Goal: Task Accomplishment & Management: Manage account settings

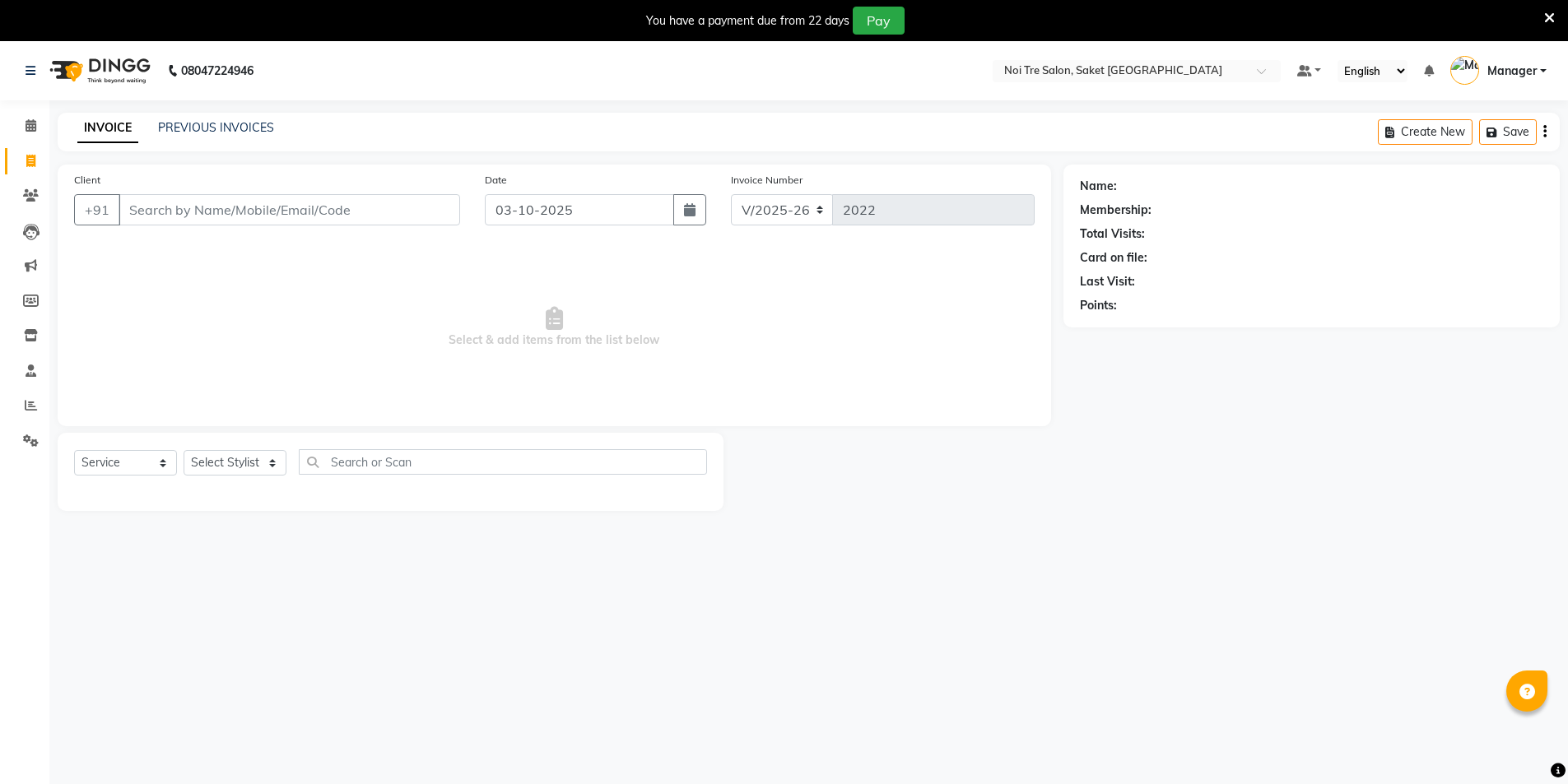
select select "4899"
select select "service"
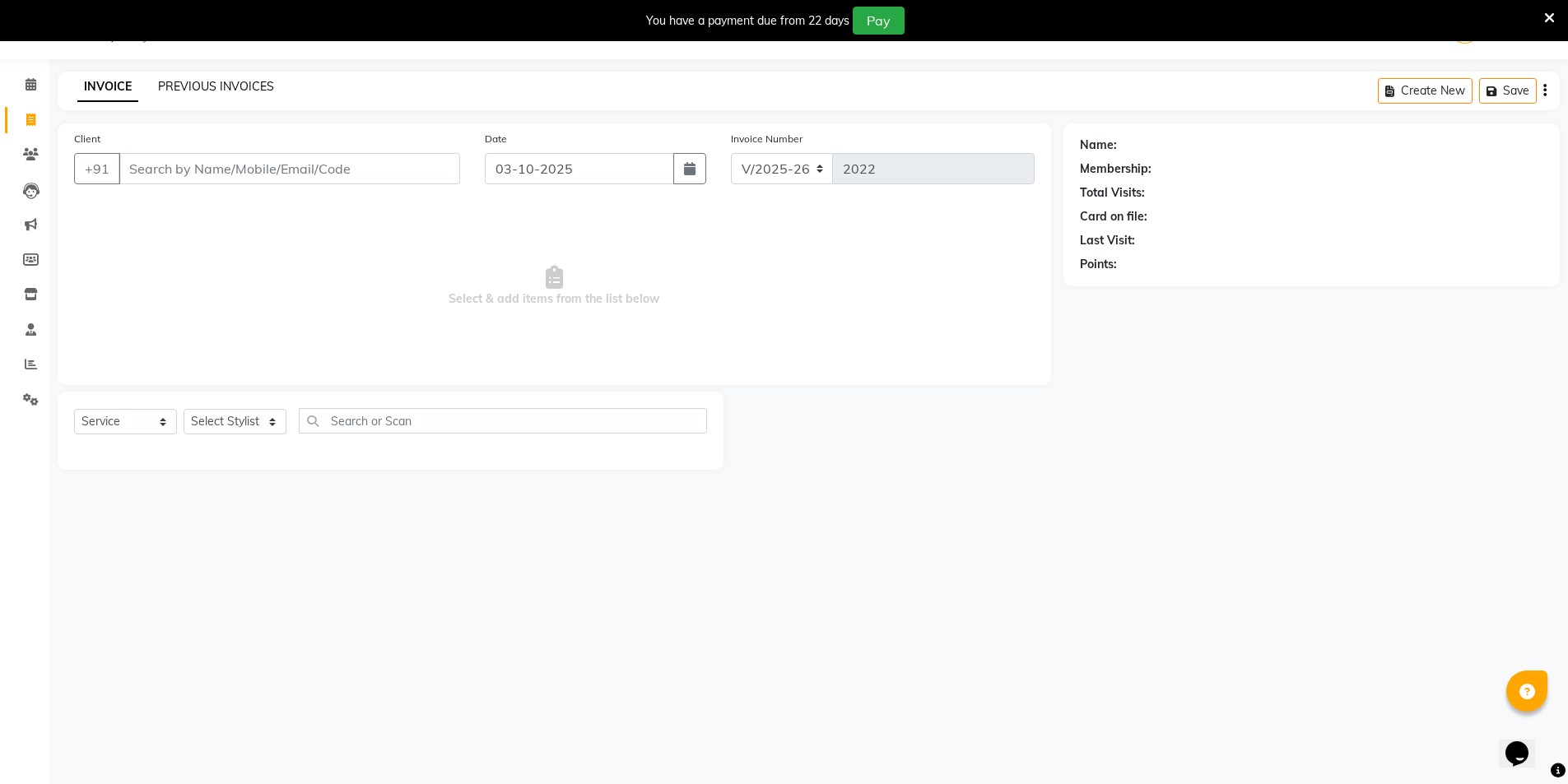
scroll to position [41, 0]
click at [220, 79] on link "PREVIOUS INVOICES" at bounding box center [215, 86] width 116 height 15
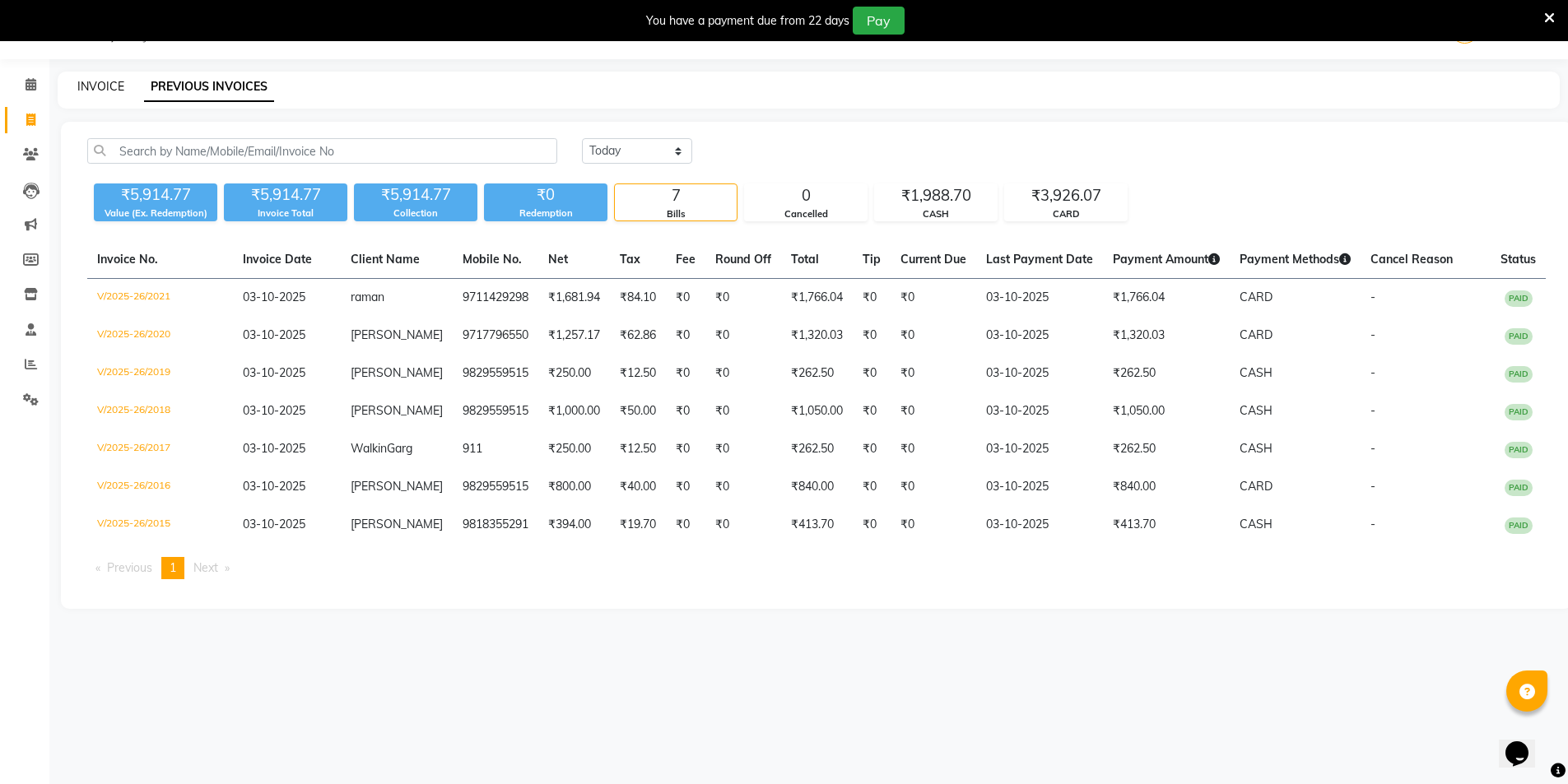
click at [111, 83] on link "INVOICE" at bounding box center [101, 86] width 47 height 15
select select "4899"
select select "service"
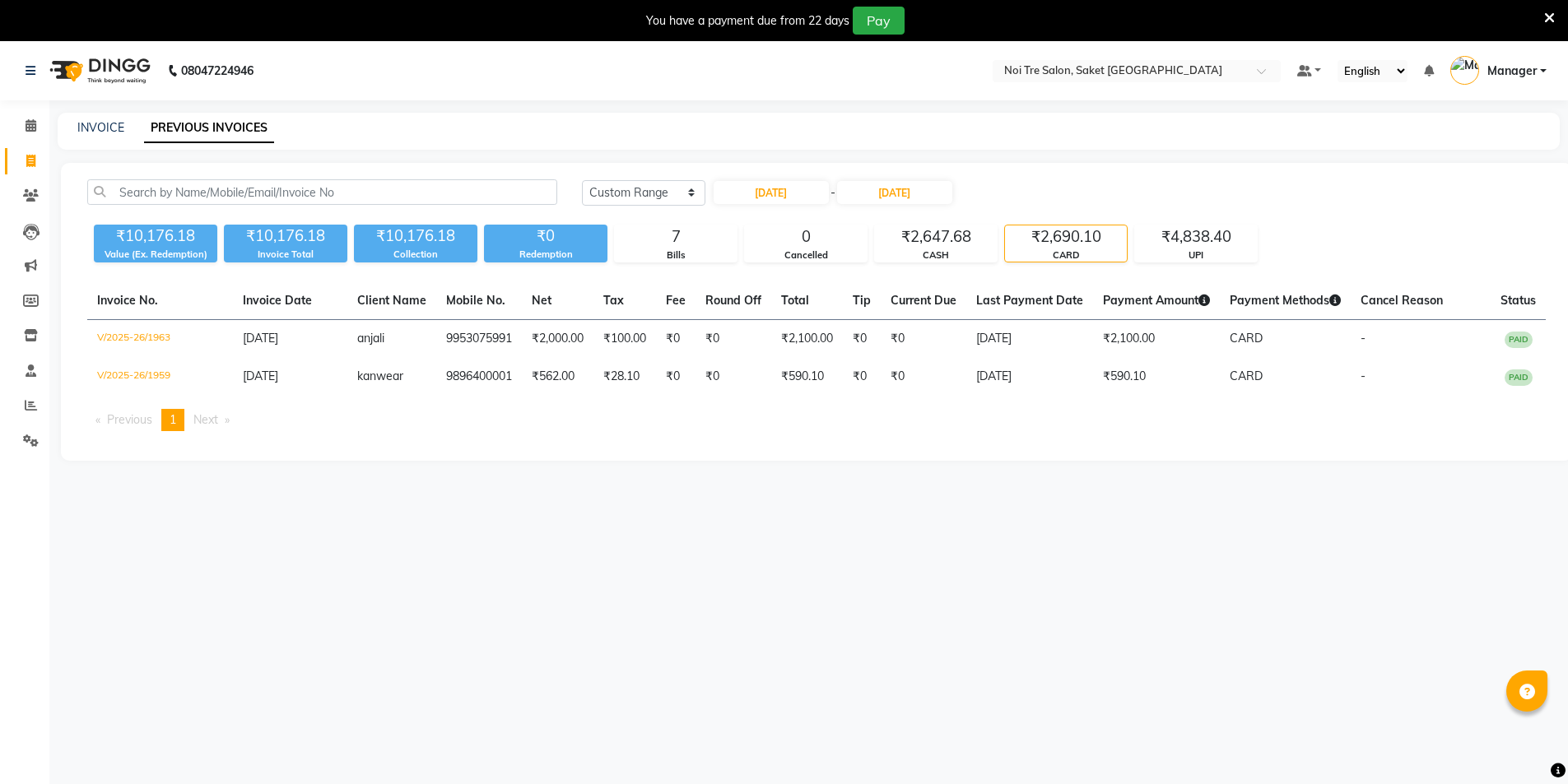
select select "range"
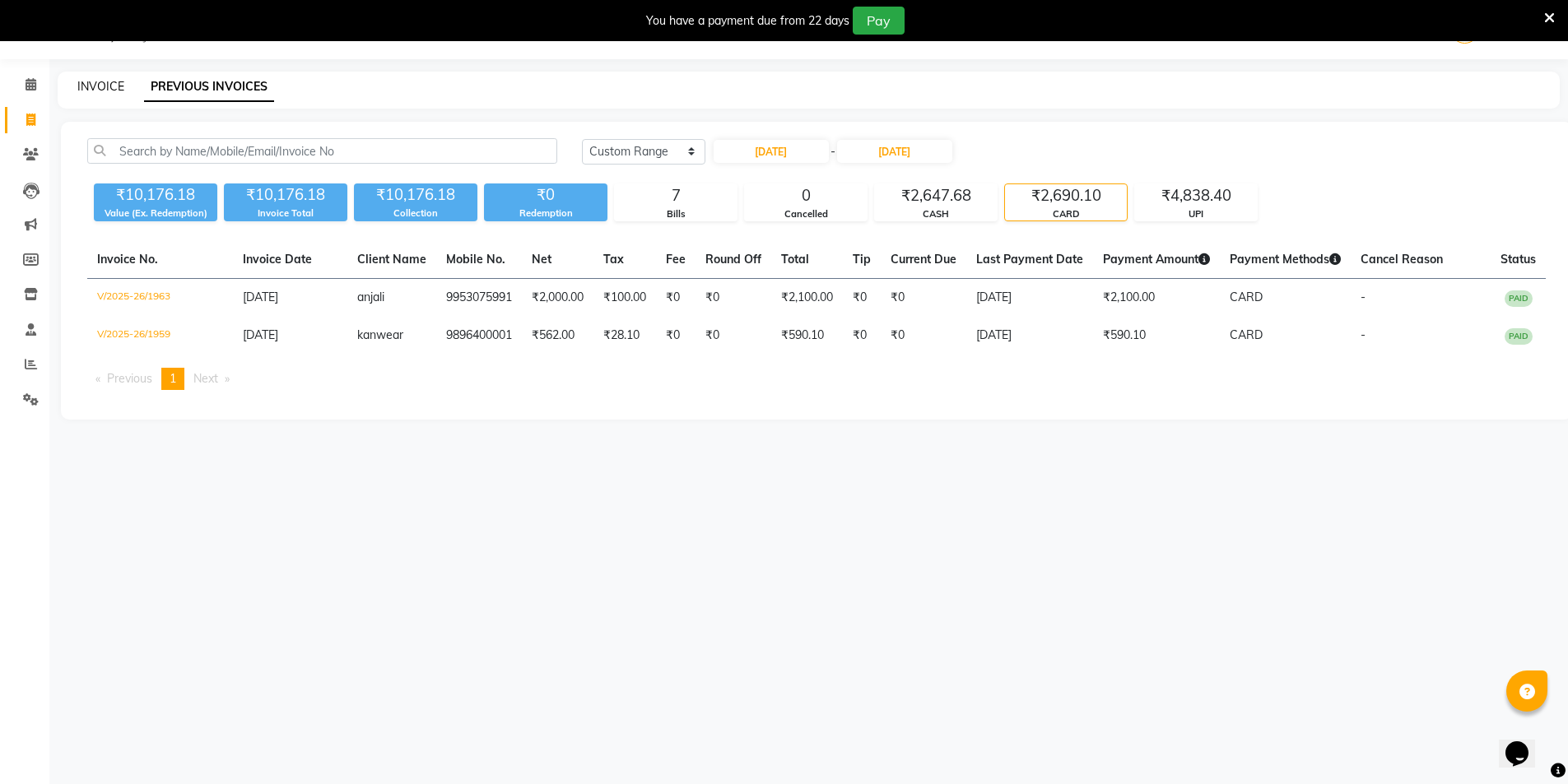
click at [102, 90] on link "INVOICE" at bounding box center [101, 86] width 47 height 15
select select "service"
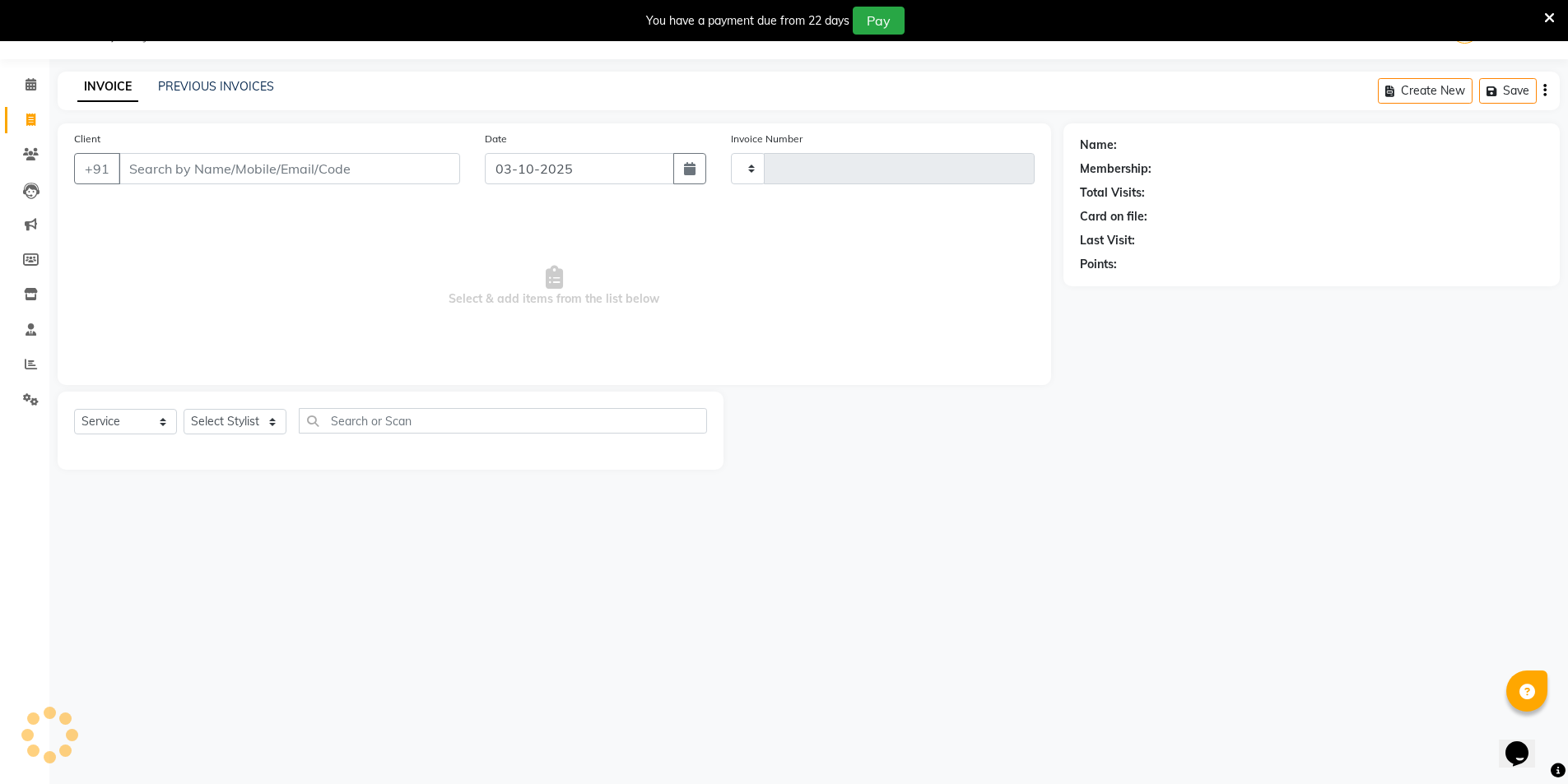
type input "2022"
select select "4899"
click at [257, 86] on link "PREVIOUS INVOICES" at bounding box center [215, 86] width 116 height 15
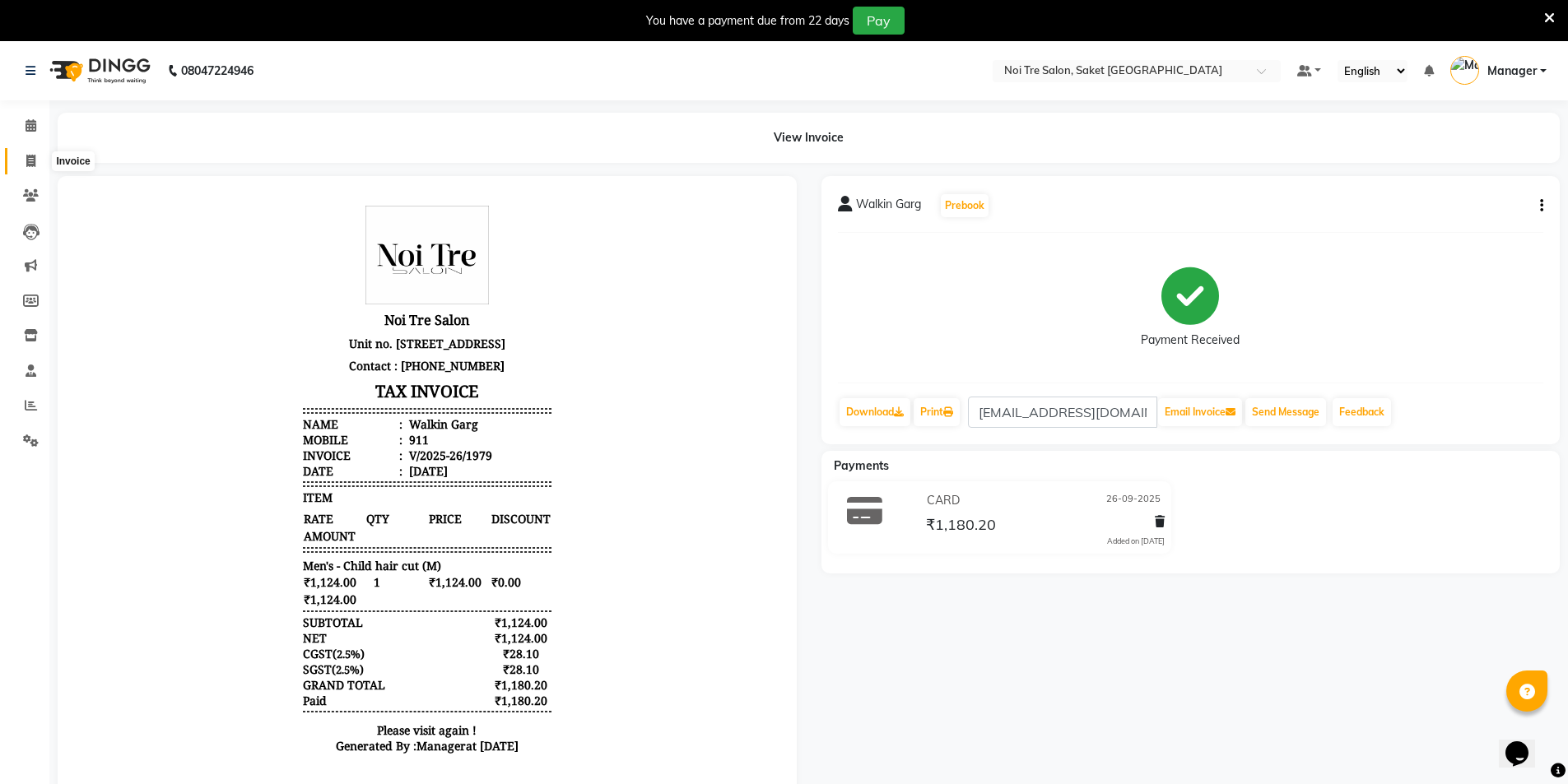
click at [19, 160] on span at bounding box center [31, 162] width 29 height 19
select select "4899"
select select "service"
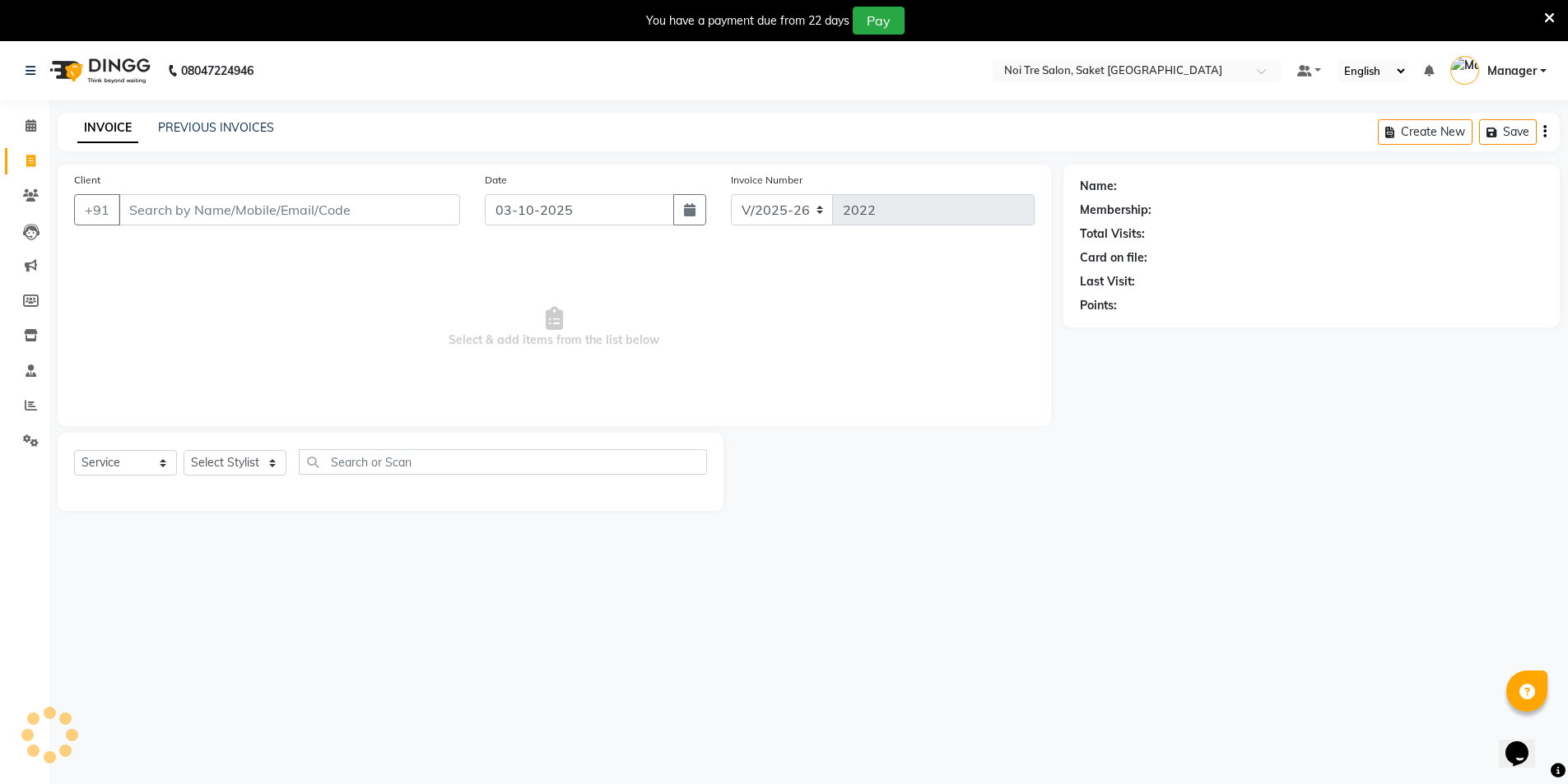
scroll to position [41, 0]
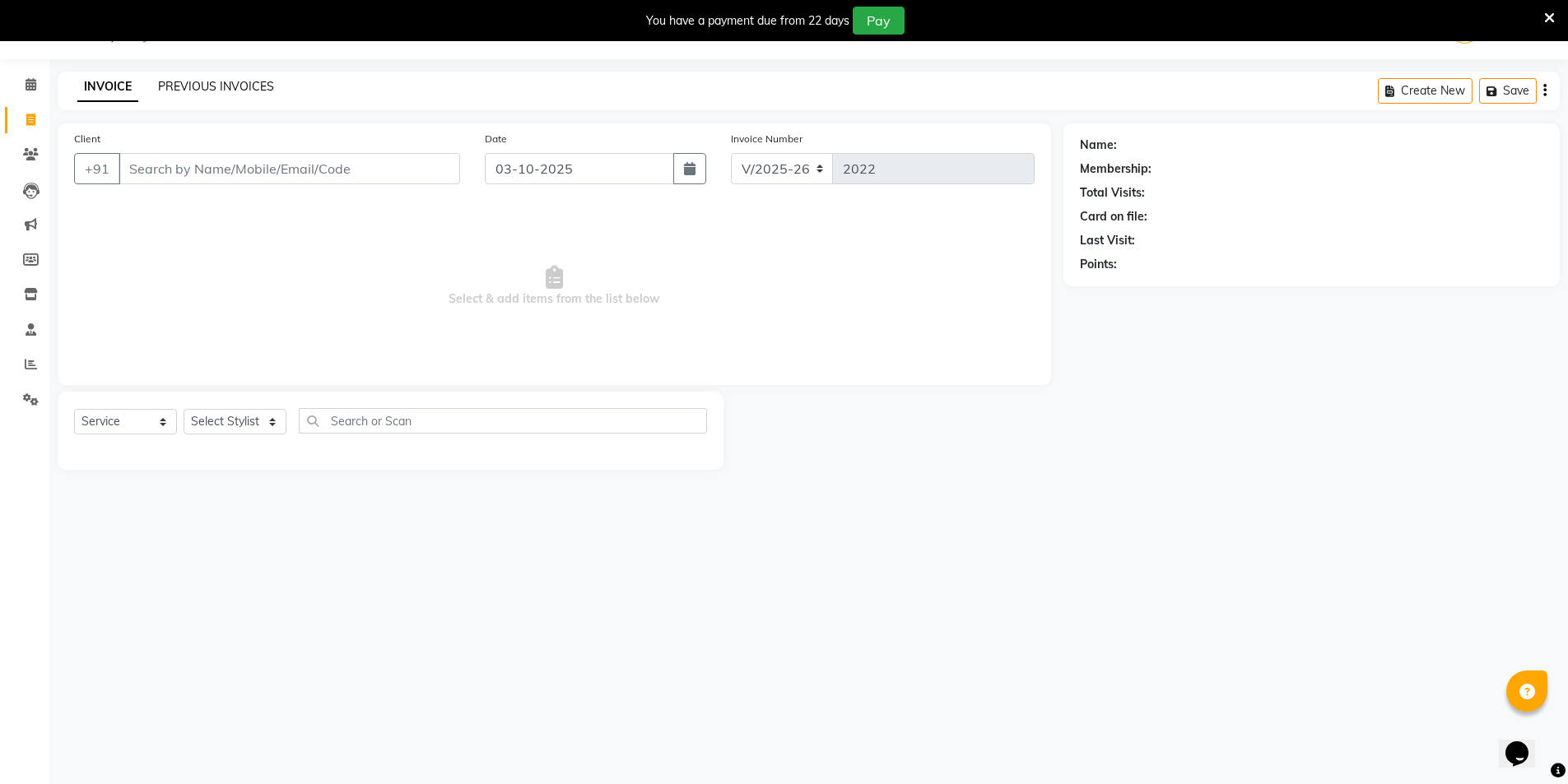
click at [195, 88] on link "PREVIOUS INVOICES" at bounding box center [215, 86] width 116 height 15
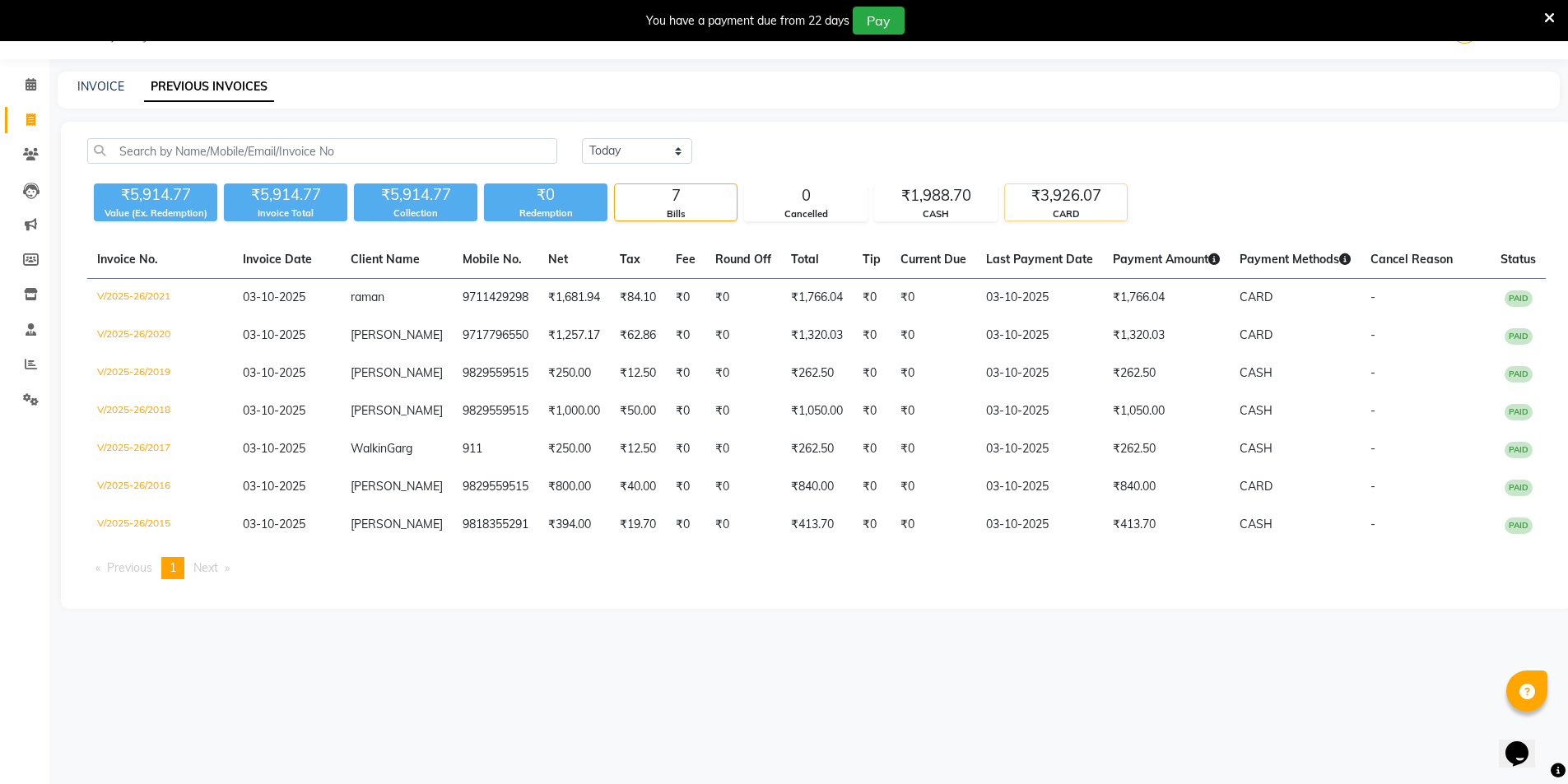
click at [1051, 192] on div "₹3,926.07" at bounding box center [1065, 196] width 122 height 23
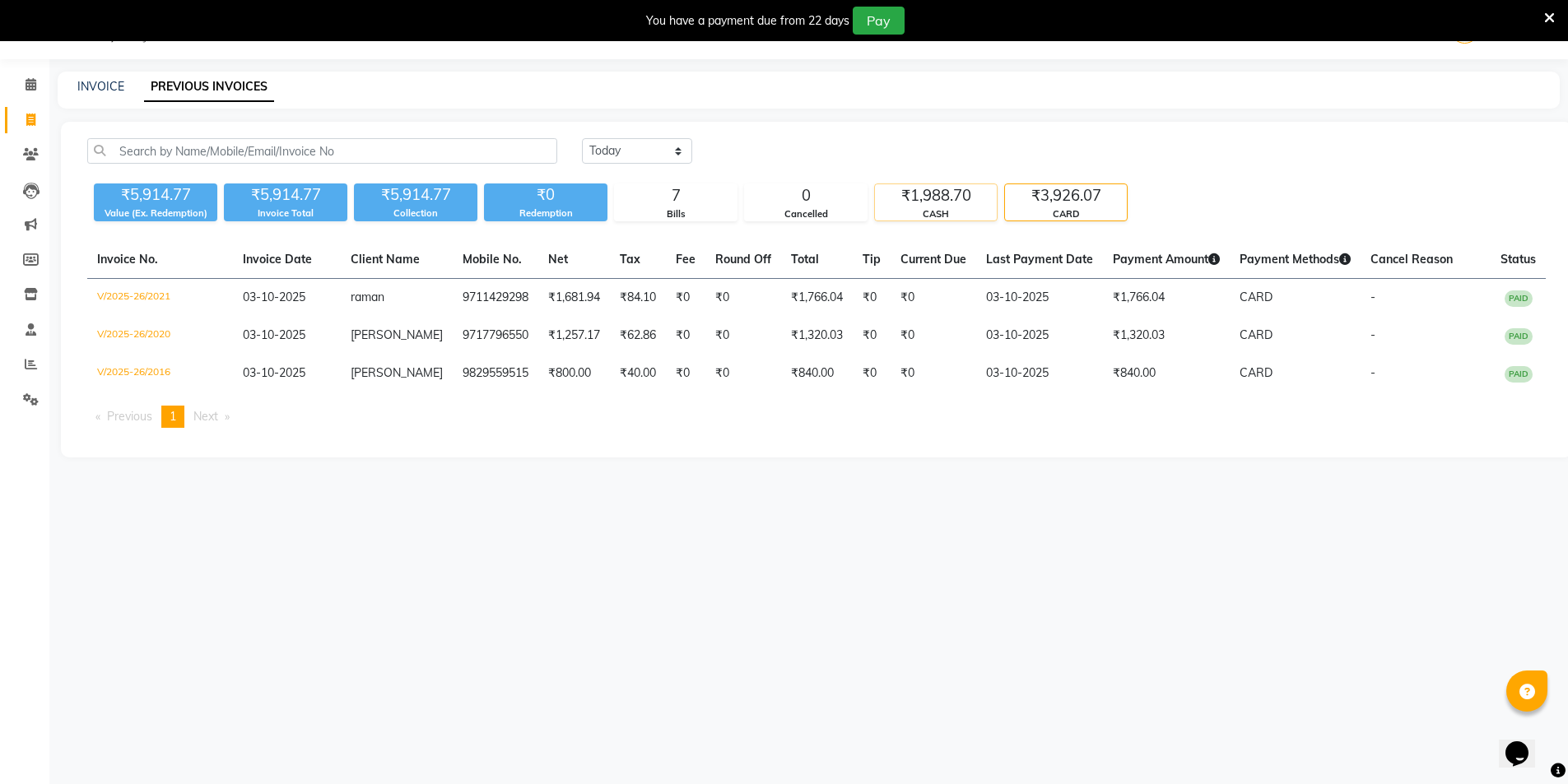
click at [933, 191] on div "₹1,988.70" at bounding box center [935, 196] width 122 height 23
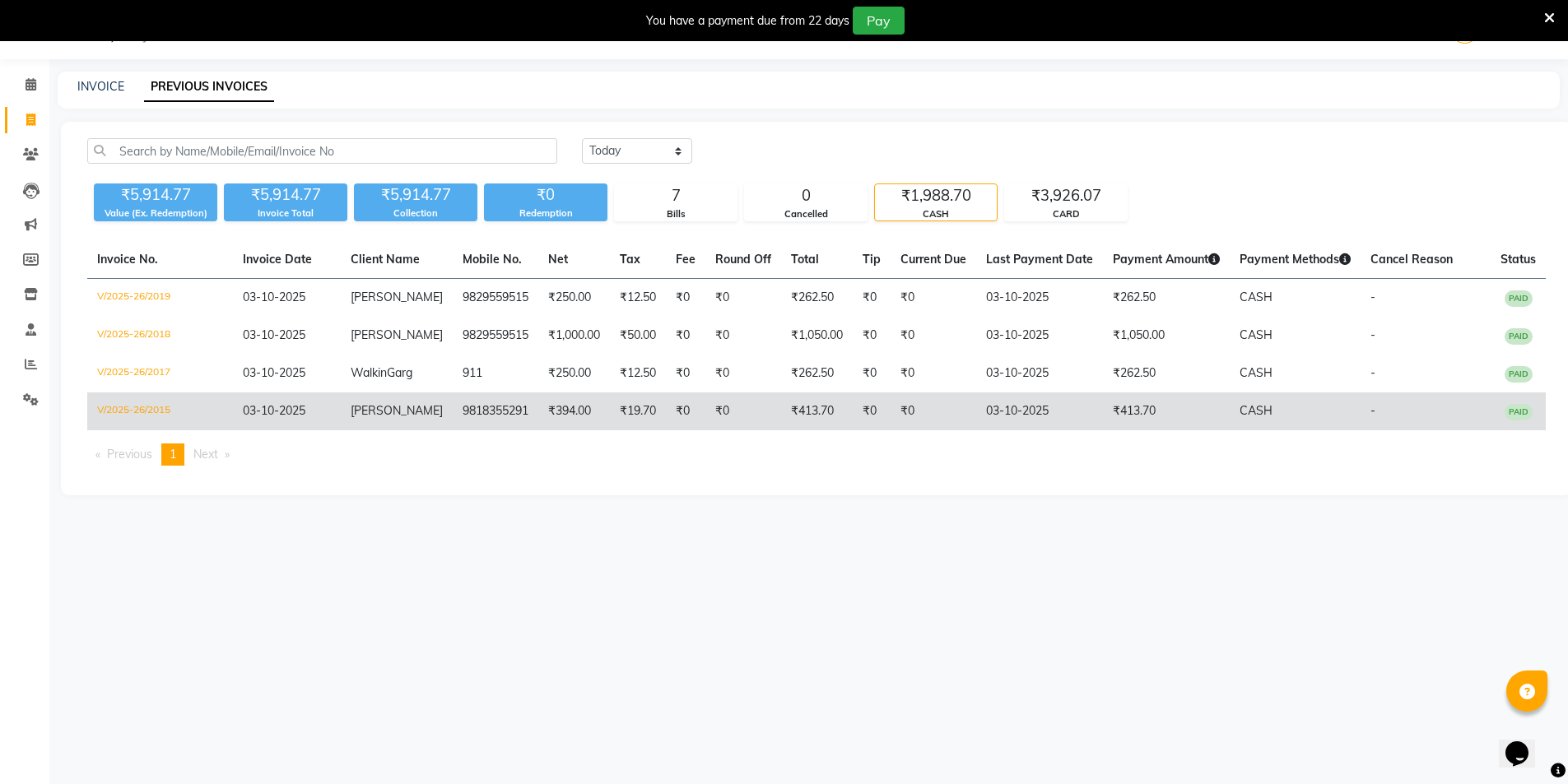
click at [1209, 399] on td "₹413.70" at bounding box center [1166, 410] width 127 height 38
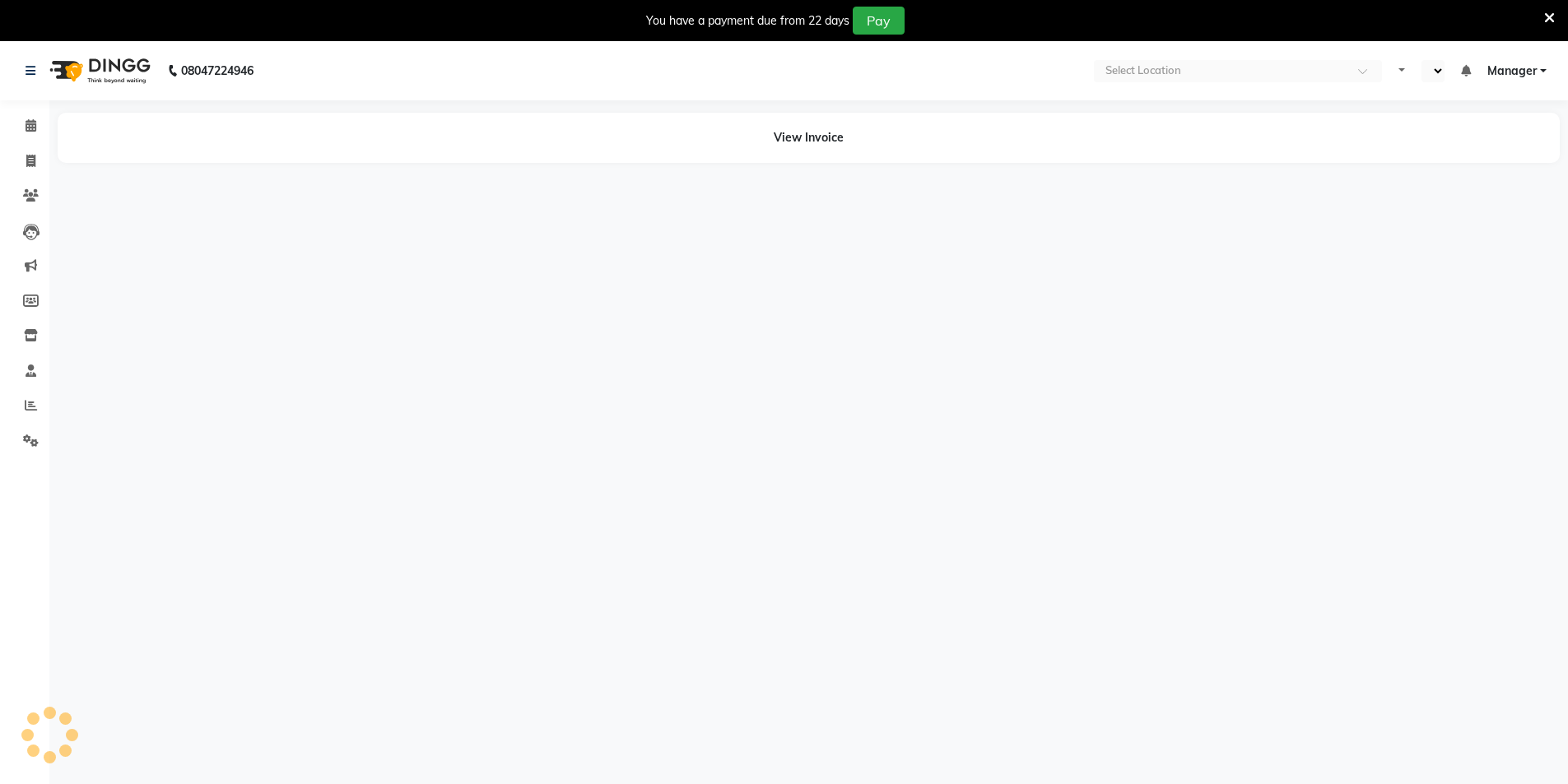
select select "en"
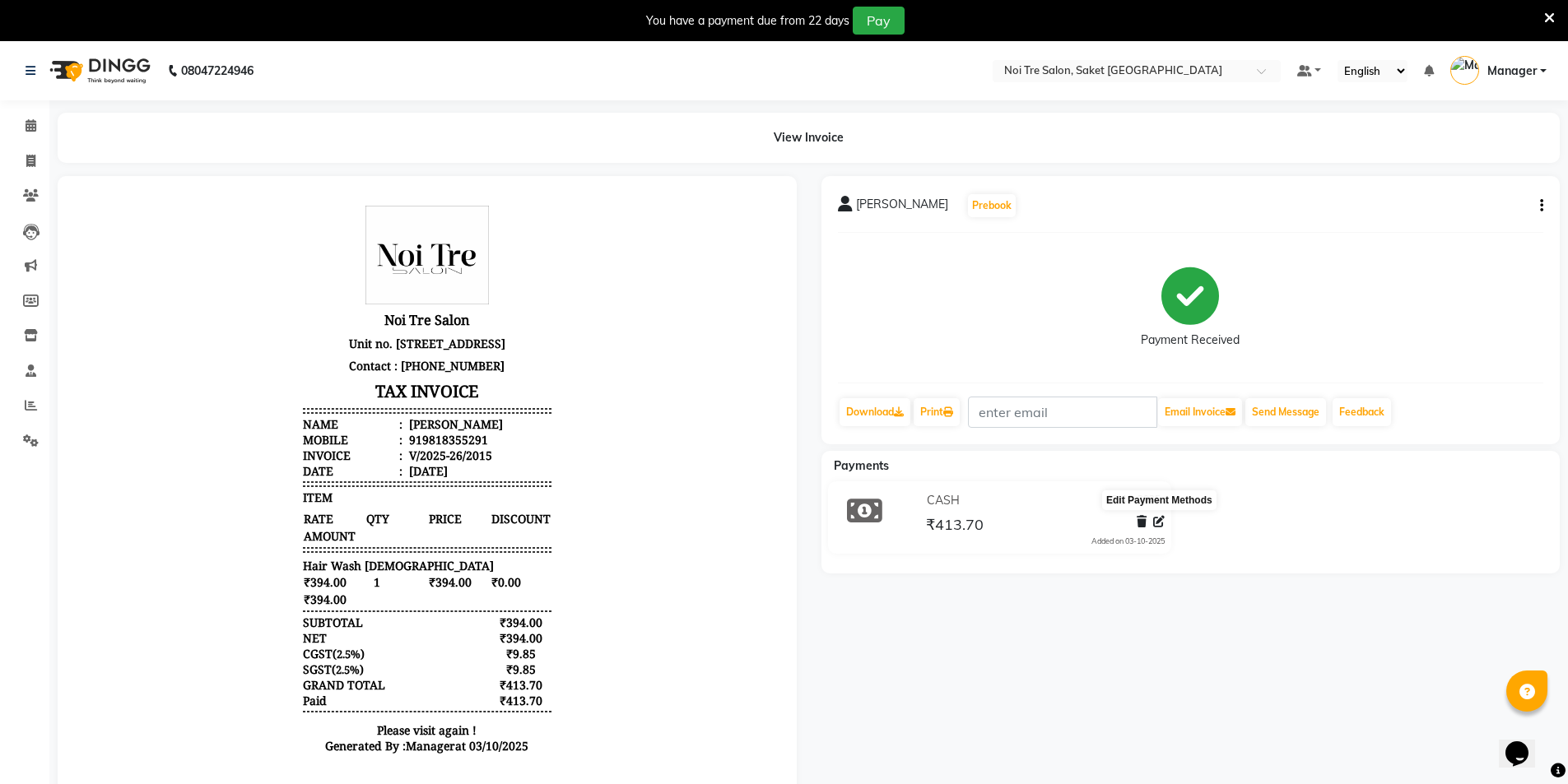
click at [1162, 520] on icon at bounding box center [1158, 521] width 11 height 11
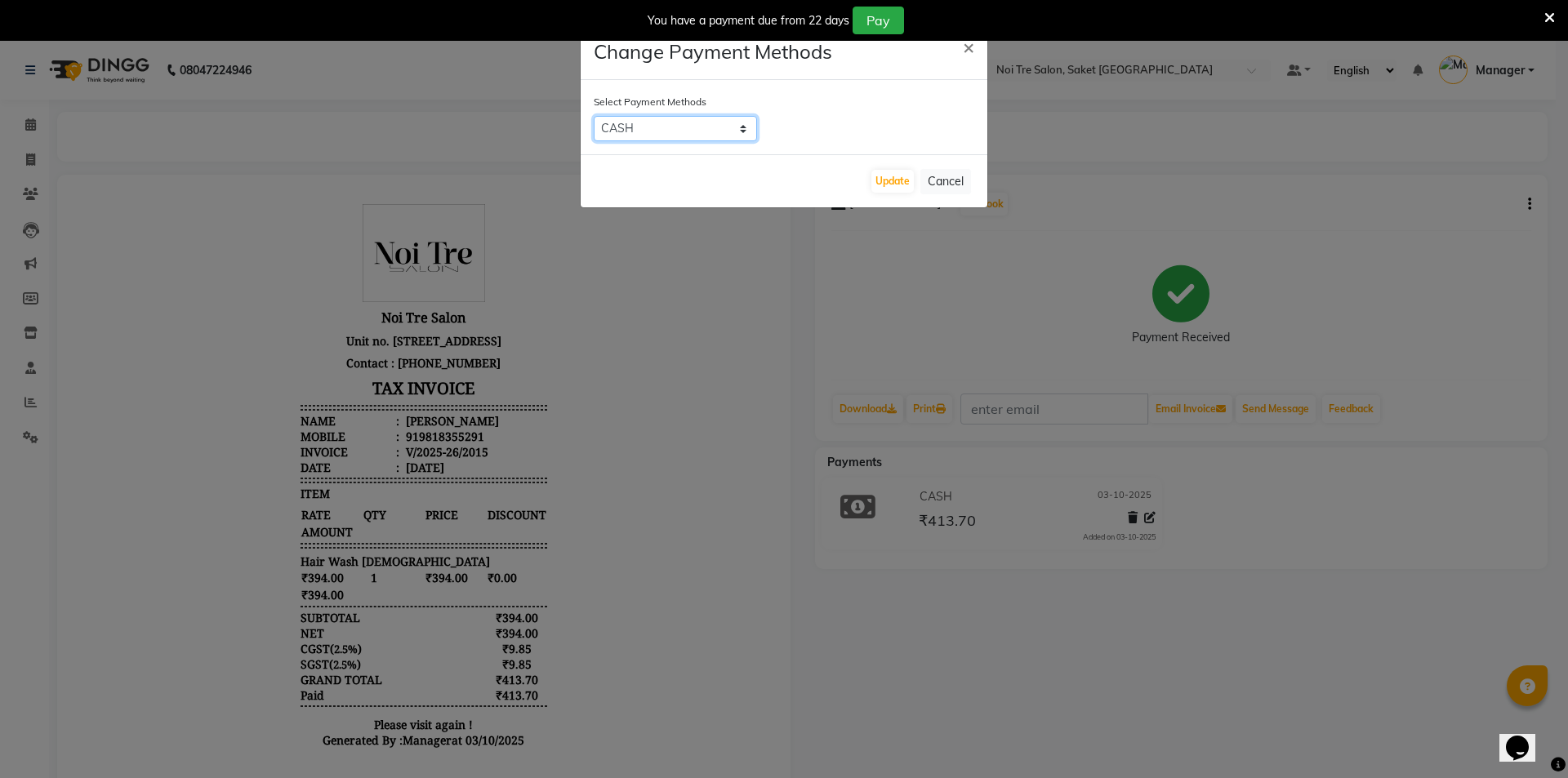
click at [743, 131] on select "CASH CARD ONLINE PayTM GPay UPI PhonePe LUZO District App" at bounding box center [675, 128] width 163 height 25
select select "8"
click at [593, 115] on select "CASH CARD ONLINE PayTM GPay UPI PhonePe LUZO District App" at bounding box center [675, 128] width 163 height 25
click at [737, 129] on select "CASH CARD ONLINE PayTM GPay UPI PhonePe LUZO District App" at bounding box center [675, 128] width 163 height 25
click at [593, 115] on select "CASH CARD ONLINE PayTM GPay UPI PhonePe LUZO District App" at bounding box center [675, 128] width 163 height 25
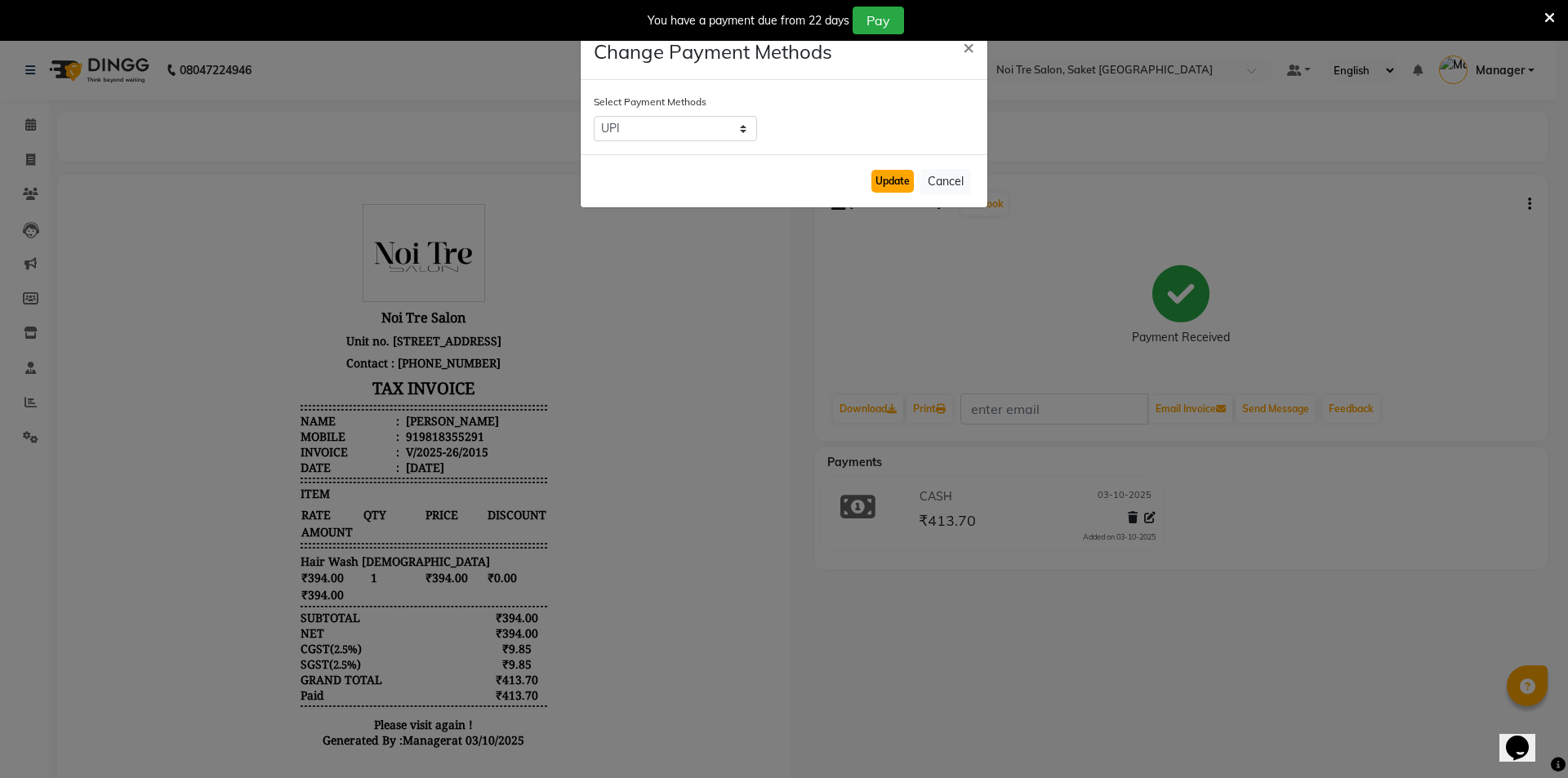
click at [893, 183] on button "Update" at bounding box center [892, 181] width 43 height 23
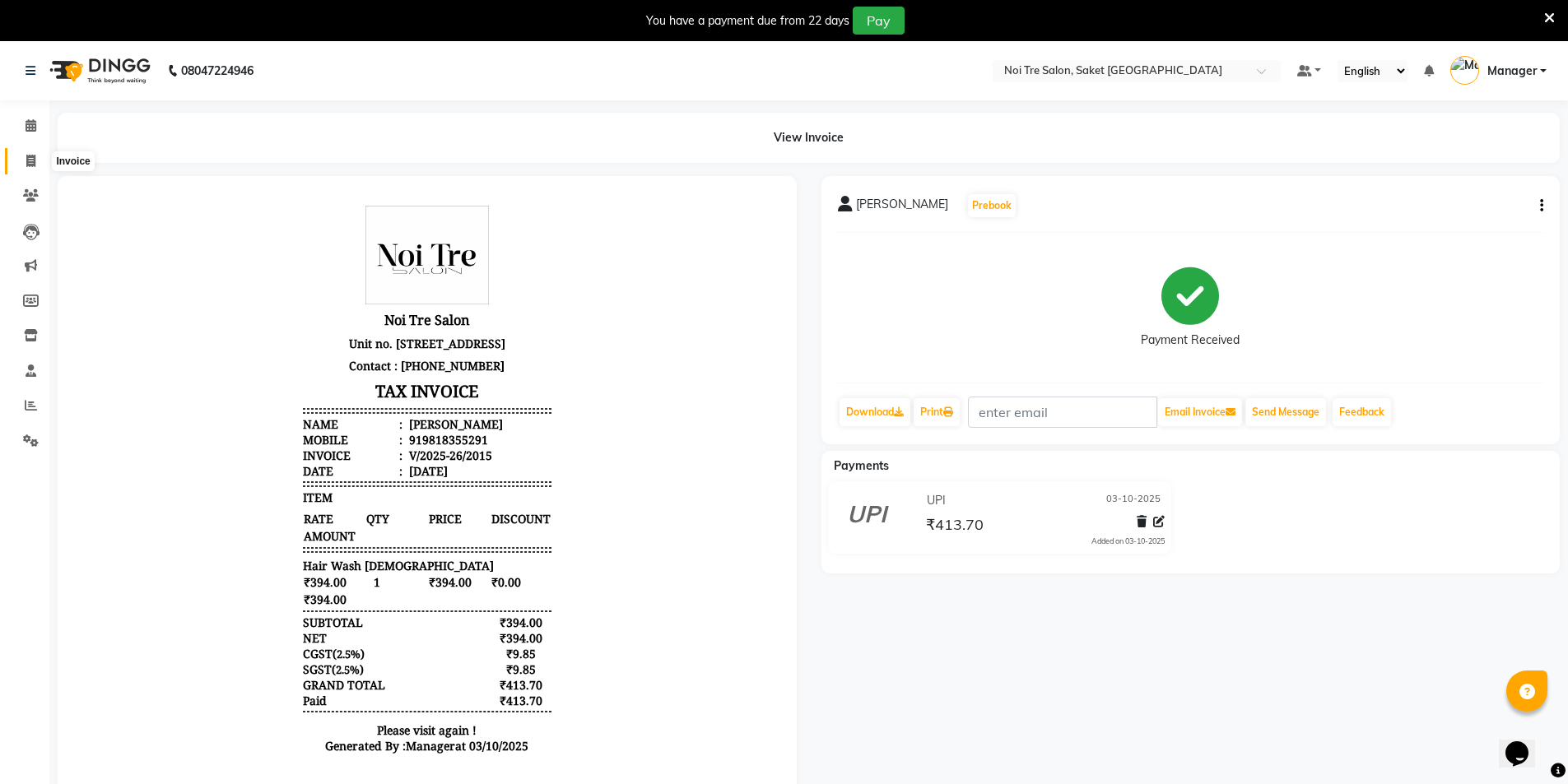
click at [30, 162] on icon at bounding box center [31, 161] width 9 height 12
select select "service"
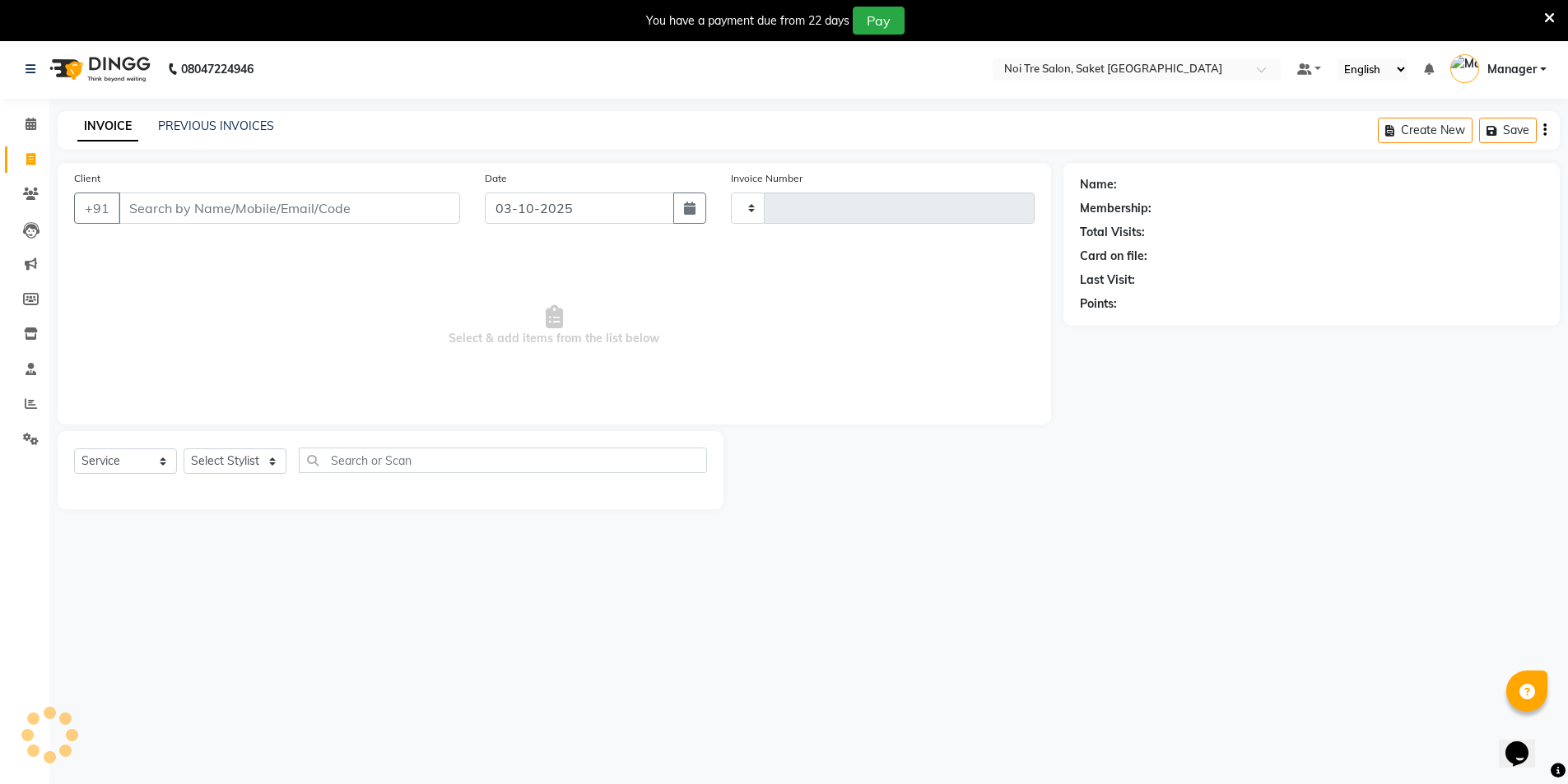
type input "2022"
select select "4899"
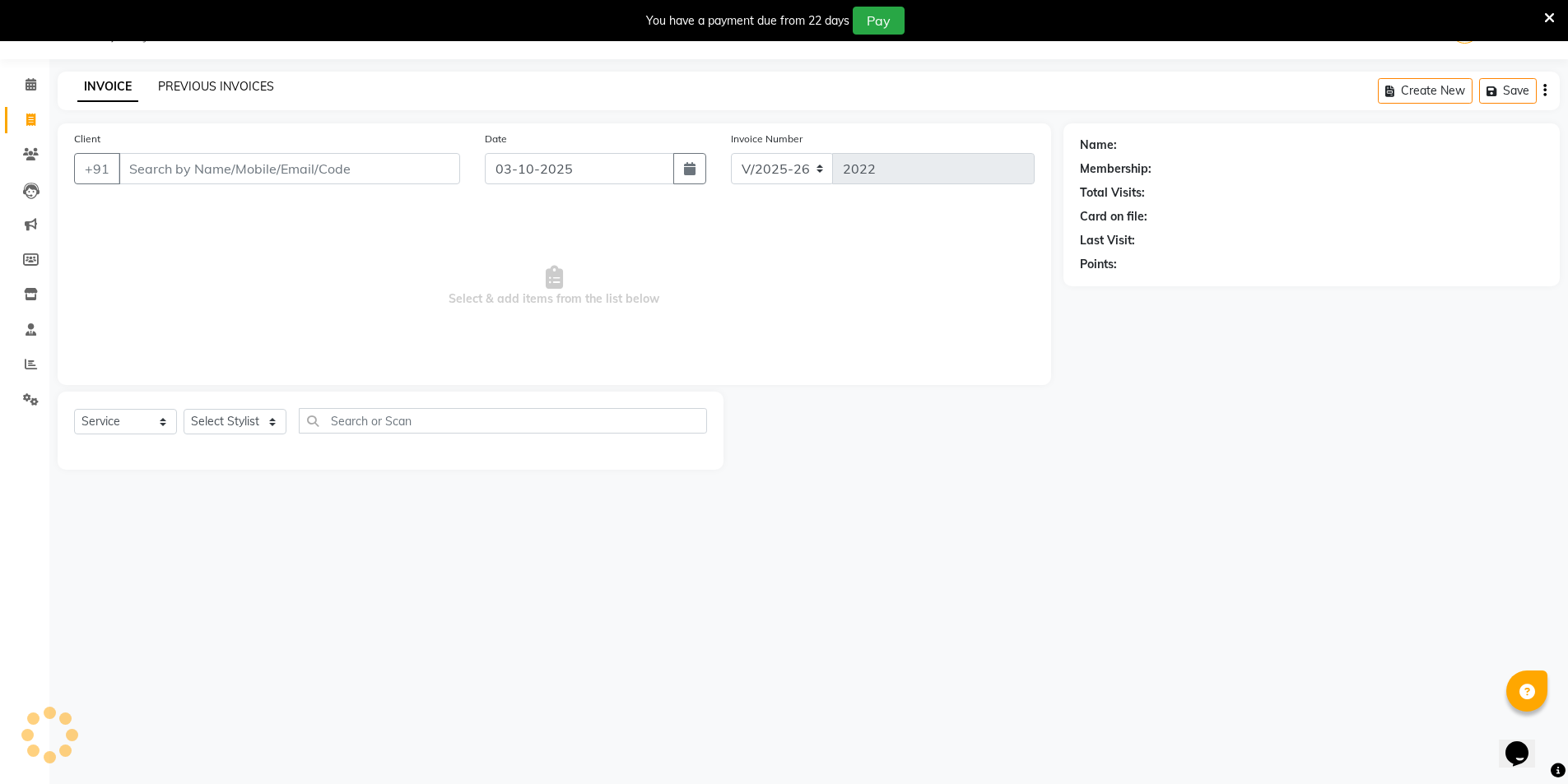
click at [247, 78] on div "PREVIOUS INVOICES" at bounding box center [215, 87] width 116 height 18
click at [262, 79] on link "PREVIOUS INVOICES" at bounding box center [215, 86] width 116 height 15
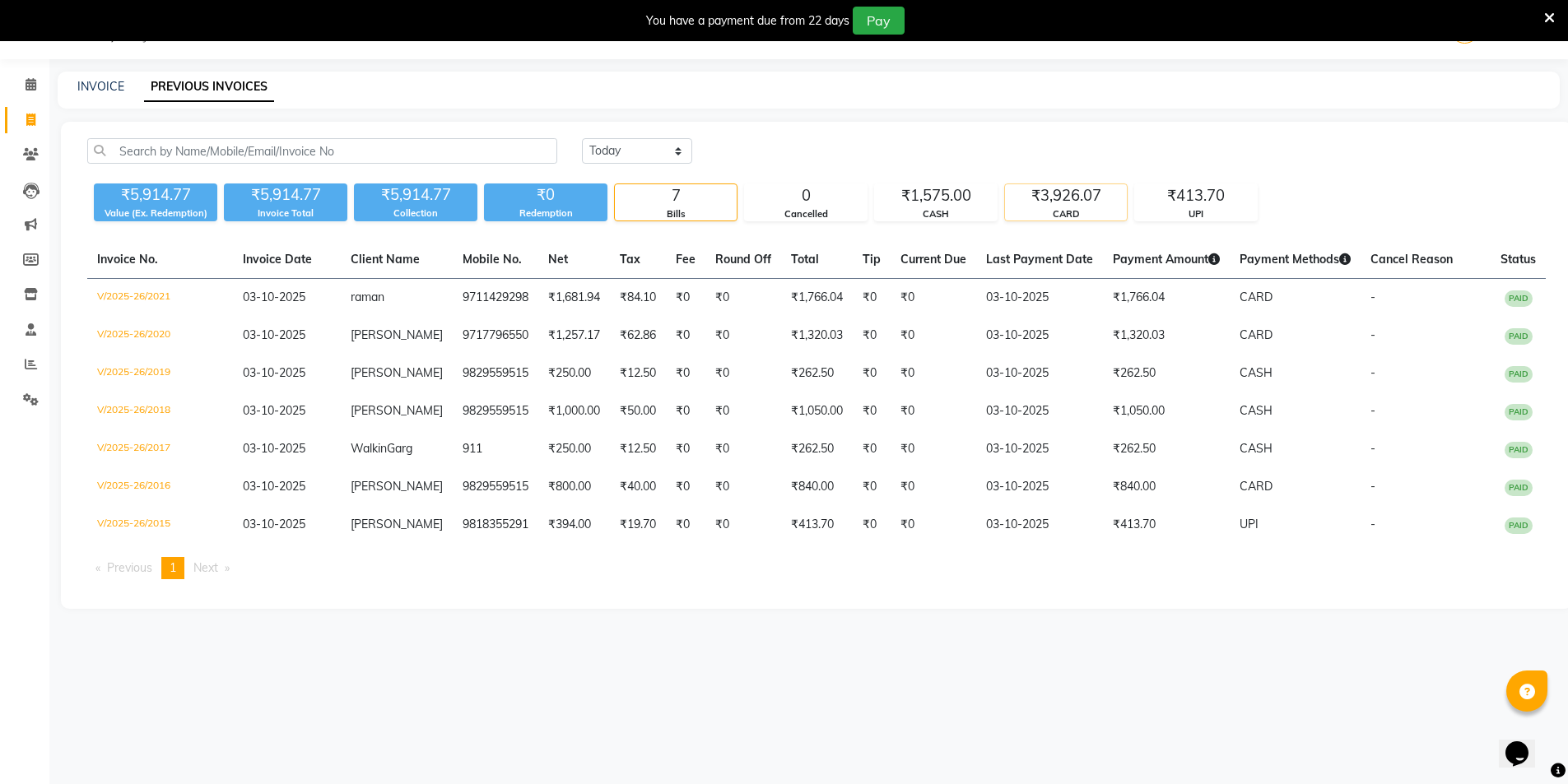
click at [1047, 190] on div "₹3,926.07" at bounding box center [1065, 196] width 122 height 23
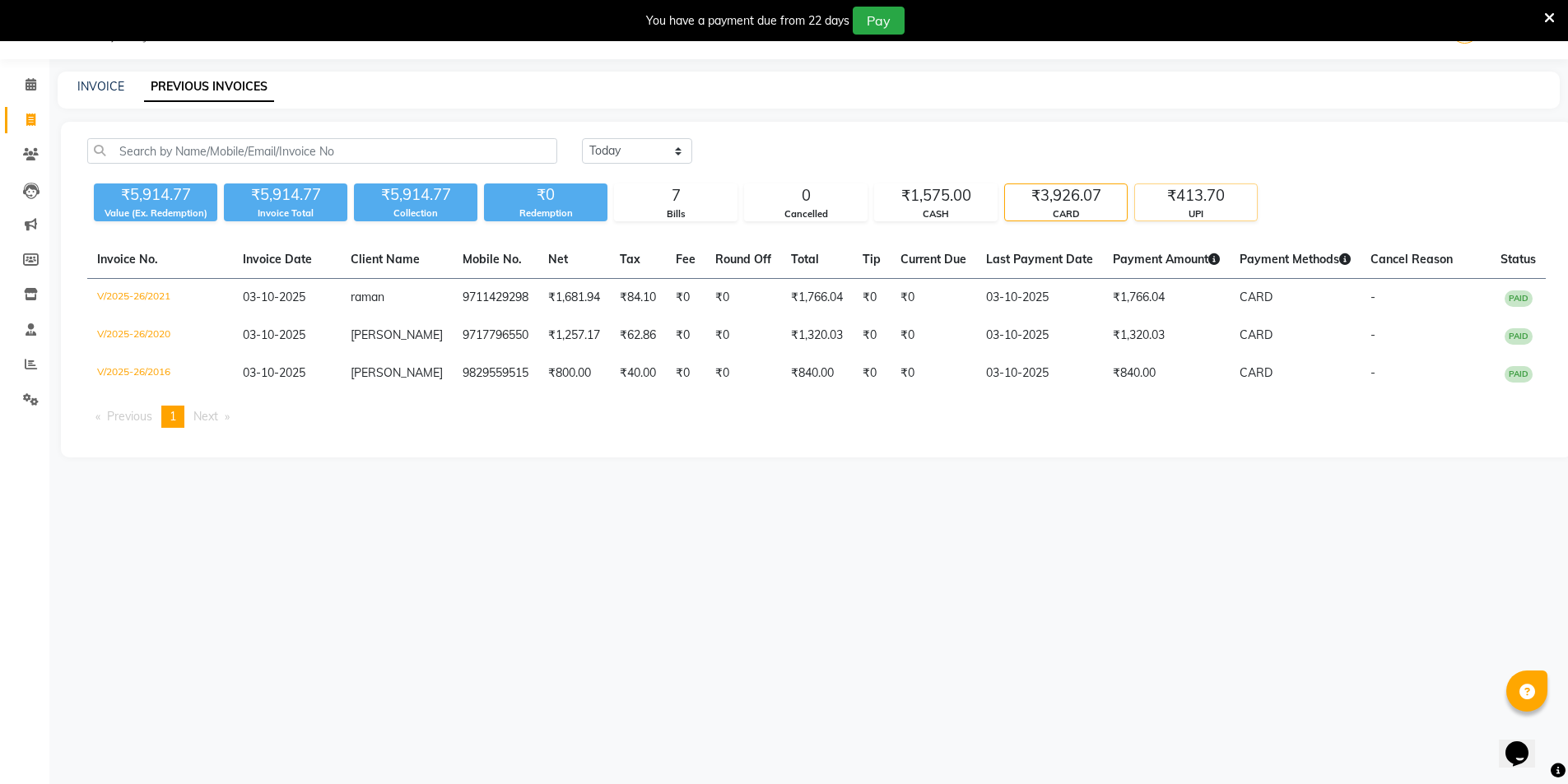
click at [1164, 201] on div "₹413.70" at bounding box center [1195, 196] width 122 height 23
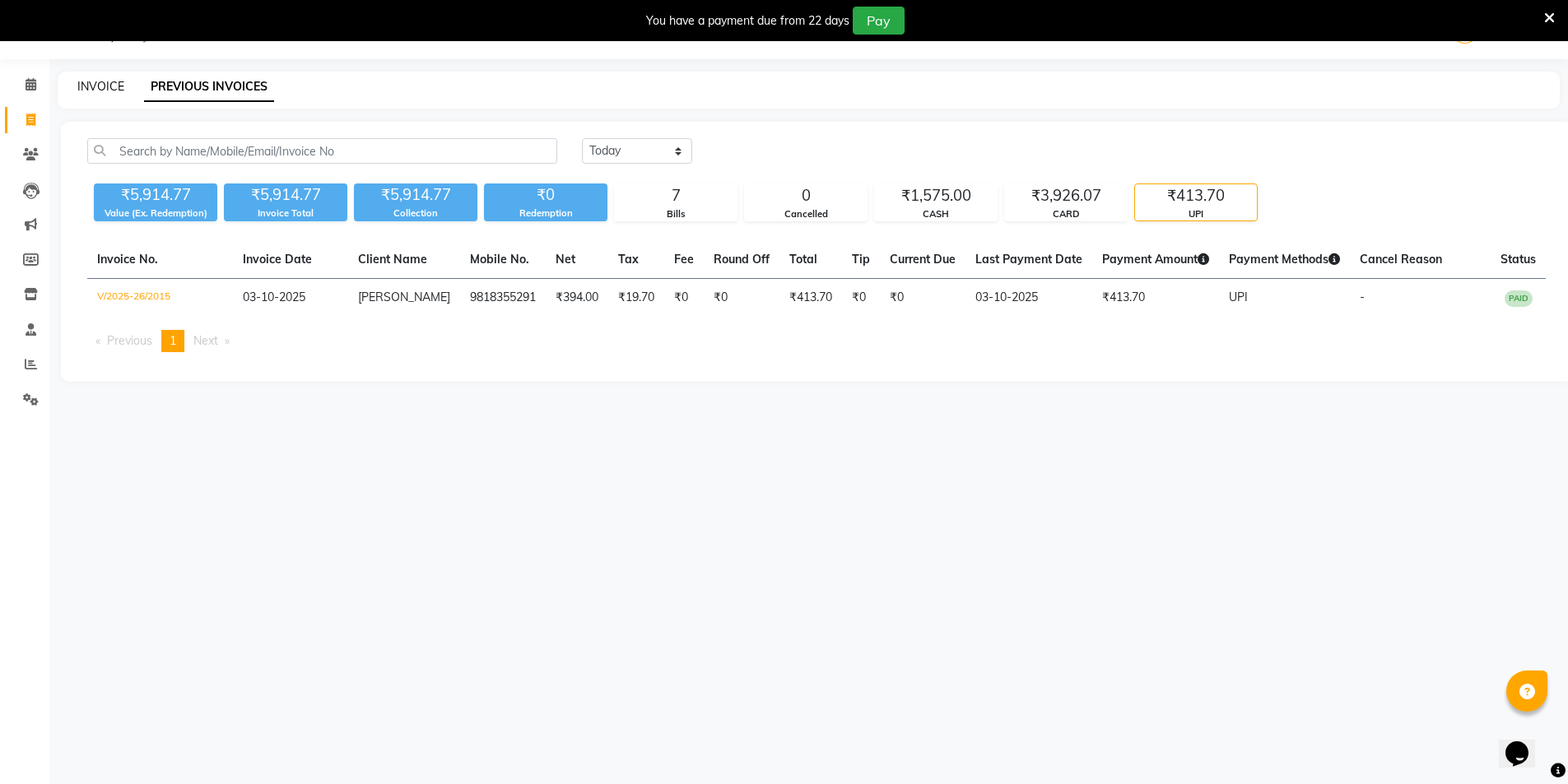
click at [94, 93] on link "INVOICE" at bounding box center [101, 86] width 47 height 15
select select "service"
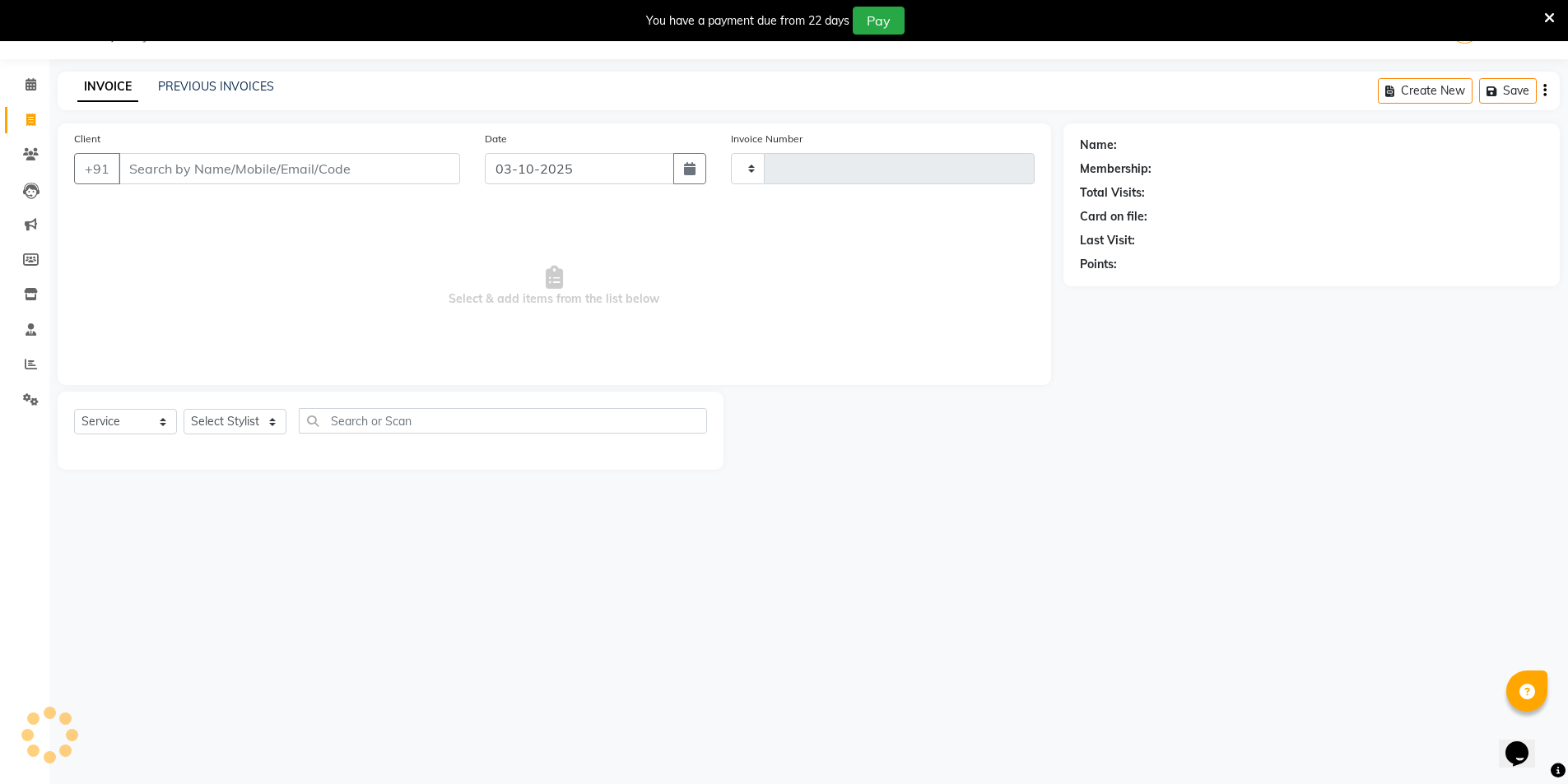
type input "2022"
select select "4899"
click at [206, 89] on link "PREVIOUS INVOICES" at bounding box center [215, 86] width 116 height 15
